Goal: Find contact information: Find contact information

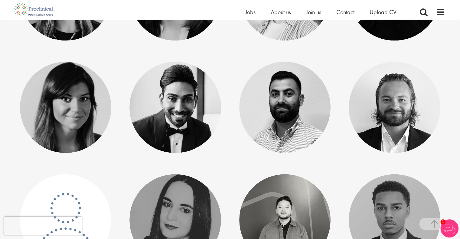
scroll to position [936, 0]
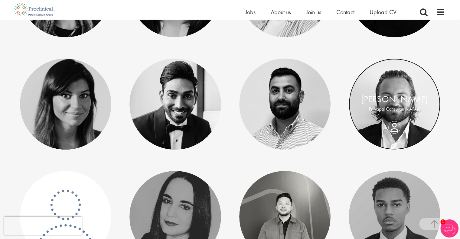
click at [408, 78] on link at bounding box center [395, 104] width 92 height 92
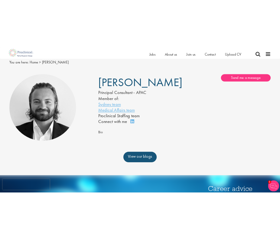
scroll to position [21, 0]
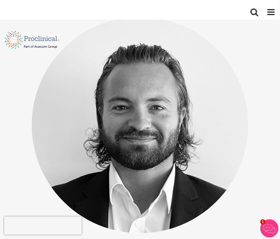
click at [215, 94] on img at bounding box center [140, 125] width 217 height 217
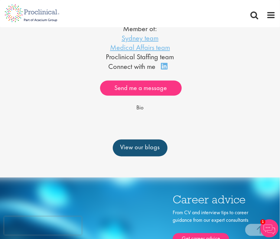
scroll to position [268, 0]
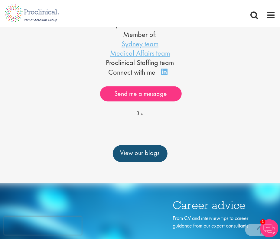
click at [141, 113] on span "Bio" at bounding box center [139, 113] width 7 height 7
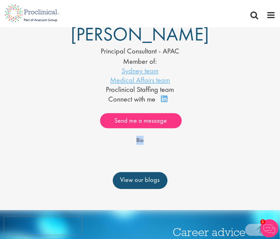
scroll to position [230, 0]
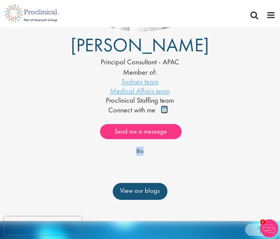
click at [163, 113] on link "Connect on LinkedIn" at bounding box center [166, 113] width 11 height 0
